Goal: Transaction & Acquisition: Purchase product/service

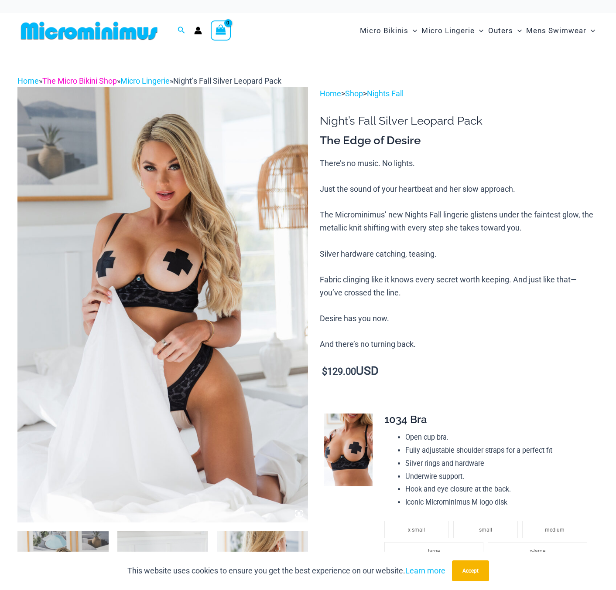
click at [66, 78] on link "The Micro Bikini Shop" at bounding box center [79, 80] width 75 height 9
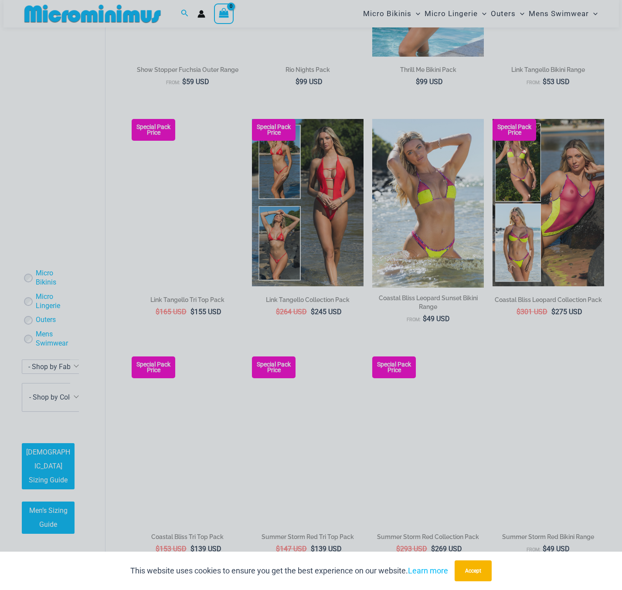
scroll to position [1015, 0]
